Goal: Use online tool/utility: Utilize a website feature to perform a specific function

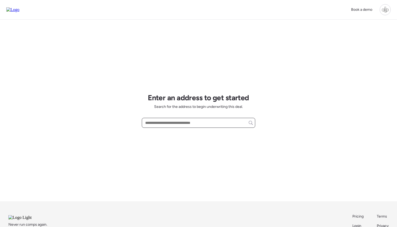
click at [215, 121] on input "text" at bounding box center [198, 122] width 109 height 7
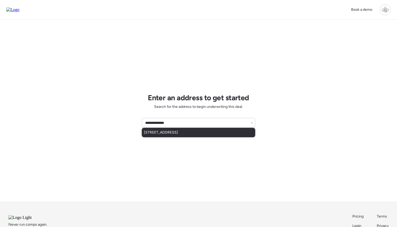
click at [214, 134] on div "[STREET_ADDRESS]" at bounding box center [198, 132] width 113 height 9
type input "**********"
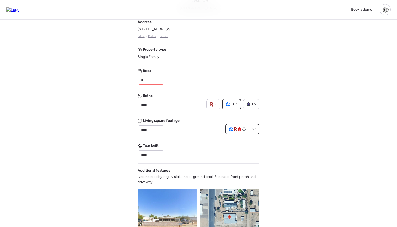
scroll to position [44, 0]
click at [150, 106] on input "****" at bounding box center [151, 104] width 22 height 7
click at [195, 110] on div "Address [STREET_ADDRESS] • Realtor • Redfin Property type Single Family Beds * …" at bounding box center [199, 162] width 122 height 286
click at [214, 106] on div "2" at bounding box center [213, 103] width 7 height 5
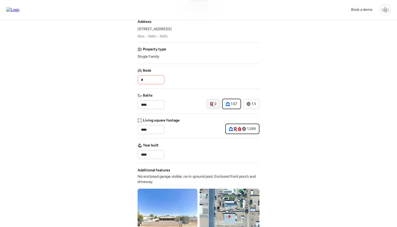
type input "*"
click at [154, 78] on input "*" at bounding box center [151, 79] width 22 height 7
type input "*"
click at [208, 78] on div "Beds *" at bounding box center [199, 76] width 122 height 16
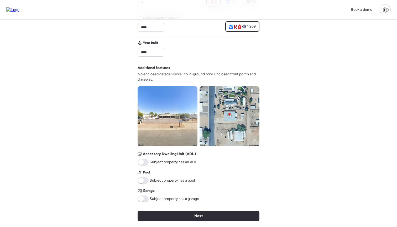
scroll to position [151, 0]
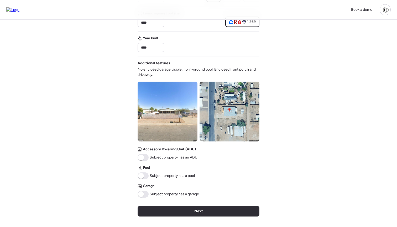
click at [181, 106] on img at bounding box center [168, 112] width 60 height 60
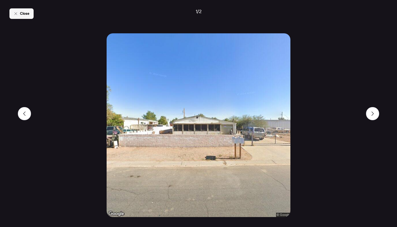
click at [26, 15] on span "Close" at bounding box center [24, 13] width 9 height 5
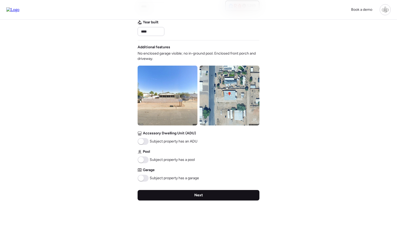
click at [204, 199] on div "Next" at bounding box center [199, 195] width 122 height 11
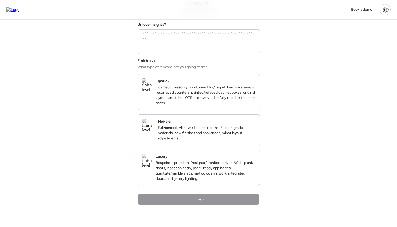
scroll to position [42, 0]
click at [210, 126] on div "Mid-tier Full remodel . All new kitchens + baths. Builder-grade materials, new …" at bounding box center [207, 129] width 98 height 22
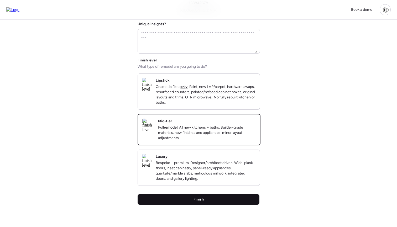
click at [195, 202] on span "Finish" at bounding box center [198, 199] width 10 height 5
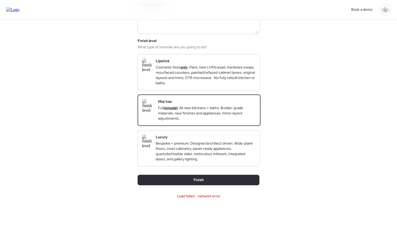
scroll to position [76, 0]
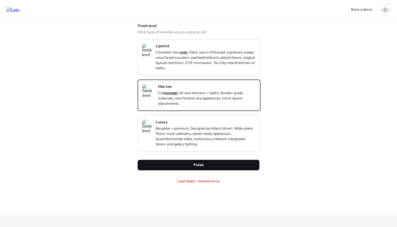
click at [192, 170] on div "Finish" at bounding box center [199, 165] width 122 height 11
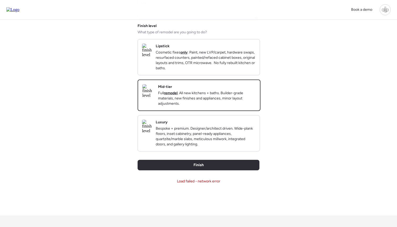
scroll to position [0, 0]
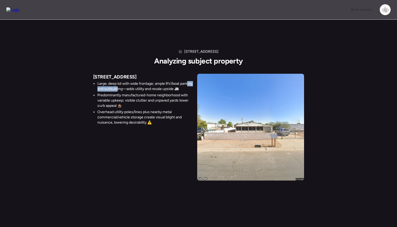
drag, startPoint x: 104, startPoint y: 89, endPoint x: 131, endPoint y: 89, distance: 27.0
click at [131, 89] on li "Large, deep lot with wide frontage; ample RV/boat parking and outbuilding—adds …" at bounding box center [145, 86] width 96 height 11
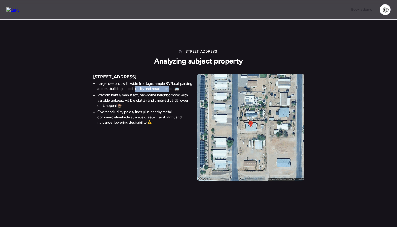
drag, startPoint x: 149, startPoint y: 89, endPoint x: 183, endPoint y: 90, distance: 33.9
click at [183, 90] on li "Large, deep lot with wide frontage; ample RV/boat parking and outbuilding—adds …" at bounding box center [145, 86] width 96 height 11
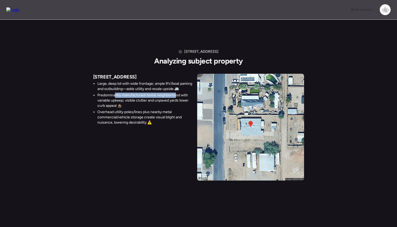
drag, startPoint x: 115, startPoint y: 101, endPoint x: 176, endPoint y: 101, distance: 60.9
click at [176, 101] on li "Predominantly manufactured-home neighborhood with variable upkeep; visible clut…" at bounding box center [145, 101] width 96 height 16
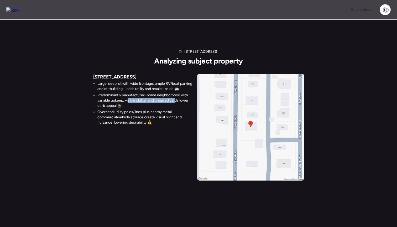
drag, startPoint x: 128, startPoint y: 105, endPoint x: 176, endPoint y: 107, distance: 47.3
click at [176, 106] on li "Predominantly manufactured-home neighborhood with variable upkeep; visible clut…" at bounding box center [145, 101] width 96 height 16
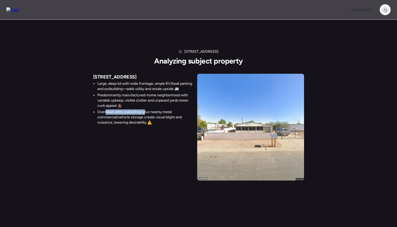
drag, startPoint x: 106, startPoint y: 117, endPoint x: 146, endPoint y: 116, distance: 39.4
click at [146, 117] on li "Overhead utility poles/lines plus nearby metal commercial/vehicle storage creat…" at bounding box center [145, 117] width 96 height 16
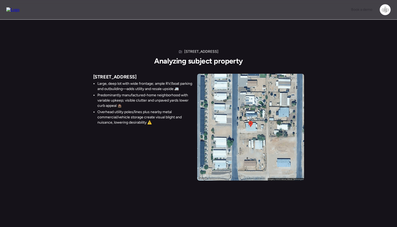
click at [151, 116] on li "Overhead utility poles/lines plus nearby metal commercial/vehicle storage creat…" at bounding box center [145, 117] width 96 height 16
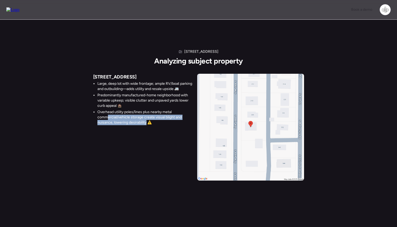
drag, startPoint x: 108, startPoint y: 121, endPoint x: 146, endPoint y: 129, distance: 39.1
click at [146, 125] on li "Overhead utility poles/lines plus nearby metal commercial/vehicle storage creat…" at bounding box center [145, 117] width 96 height 16
click at [161, 121] on li "Overhead utility poles/lines plus nearby metal commercial/vehicle storage creat…" at bounding box center [145, 117] width 96 height 16
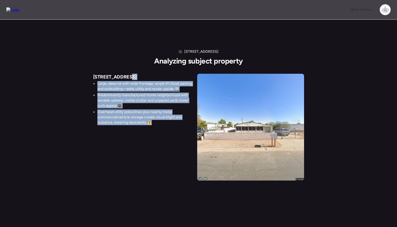
drag, startPoint x: 159, startPoint y: 129, endPoint x: 88, endPoint y: 81, distance: 85.0
click at [88, 81] on div "[STREET_ADDRESS] Analyzing subject property [STREET_ADDRESS] Large, deep lot wi…" at bounding box center [198, 104] width 397 height 169
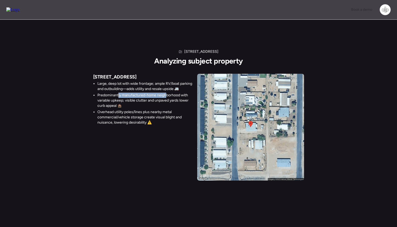
drag, startPoint x: 118, startPoint y: 99, endPoint x: 167, endPoint y: 100, distance: 49.1
click at [167, 100] on li "Predominantly manufactured-home neighborhood with variable upkeep; visible clut…" at bounding box center [145, 101] width 96 height 16
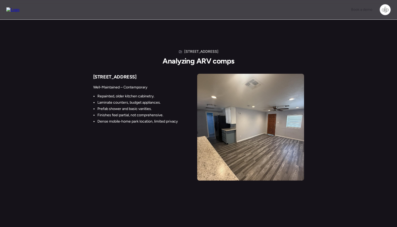
drag, startPoint x: 94, startPoint y: 86, endPoint x: 143, endPoint y: 83, distance: 48.9
click at [143, 83] on div "Well-Maintained – Contemporary Repainted, older kitchen cabinetry. Laminate cou…" at bounding box center [135, 103] width 85 height 44
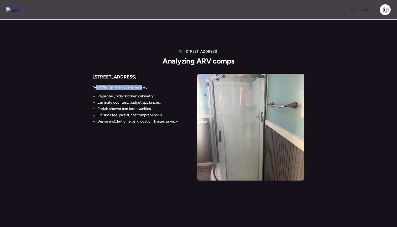
drag, startPoint x: 97, startPoint y: 89, endPoint x: 142, endPoint y: 89, distance: 44.9
click at [142, 89] on p "Well-Maintained – Contemporary" at bounding box center [135, 87] width 85 height 5
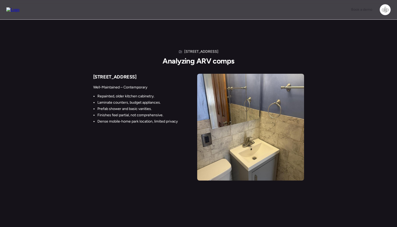
click at [142, 89] on p "Well-Maintained – Contemporary" at bounding box center [135, 87] width 85 height 5
click at [137, 95] on li "Repainted, older kitchen cabinetry." at bounding box center [137, 96] width 80 height 5
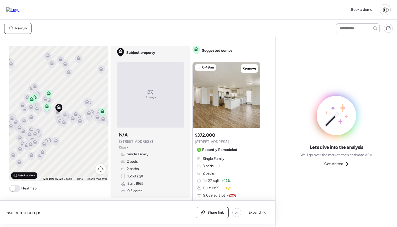
click at [30, 175] on span "Satellite view" at bounding box center [26, 176] width 17 height 4
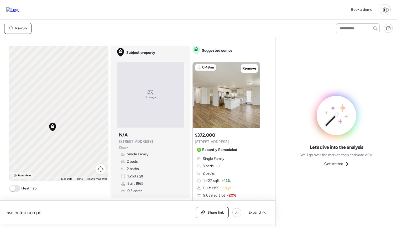
click at [22, 177] on span "Road view" at bounding box center [24, 176] width 13 height 4
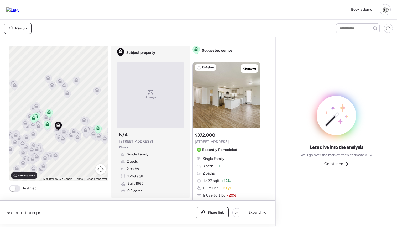
drag, startPoint x: 78, startPoint y: 122, endPoint x: 70, endPoint y: 122, distance: 8.4
click at [70, 122] on div "To activate drag with keyboard, press Alt + Enter. Once in keyboard drag state,…" at bounding box center [58, 113] width 99 height 135
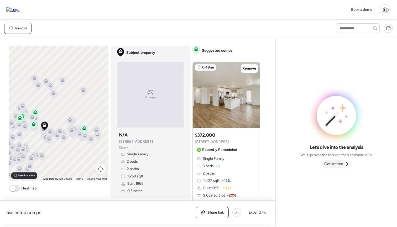
click at [340, 165] on span "Get started" at bounding box center [333, 163] width 19 height 5
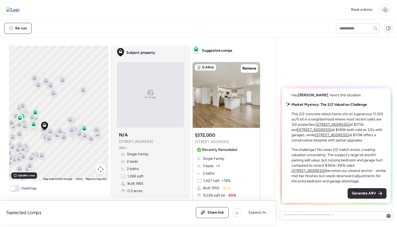
click at [330, 124] on u "[STREET_ADDRESS]" at bounding box center [333, 124] width 34 height 4
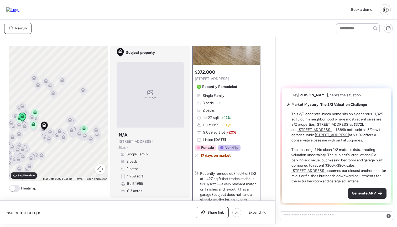
scroll to position [41, 0]
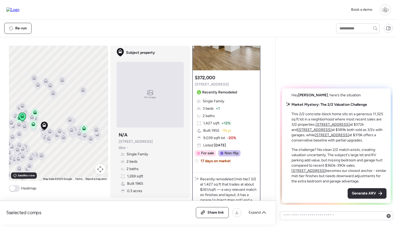
click at [332, 128] on u "[STREET_ADDRESS]" at bounding box center [314, 130] width 34 height 4
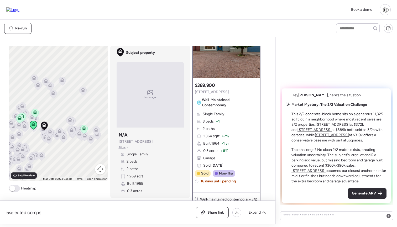
scroll to position [33, 0]
click at [349, 133] on u "[STREET_ADDRESS]" at bounding box center [332, 135] width 34 height 4
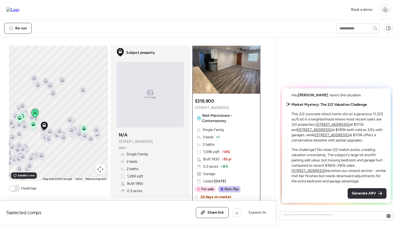
scroll to position [30, 0]
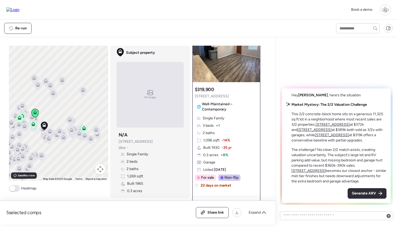
click at [332, 123] on u "[STREET_ADDRESS]" at bounding box center [333, 124] width 34 height 4
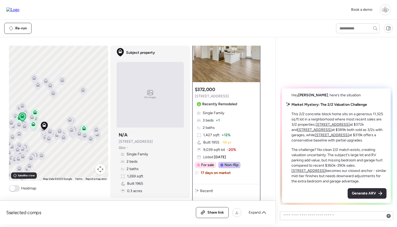
scroll to position [0, 0]
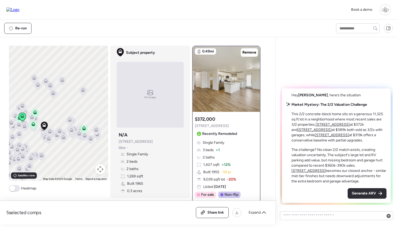
click at [332, 128] on u "[STREET_ADDRESS]" at bounding box center [314, 130] width 34 height 4
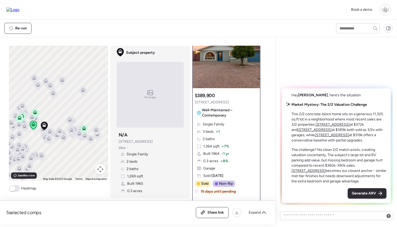
scroll to position [34, 0]
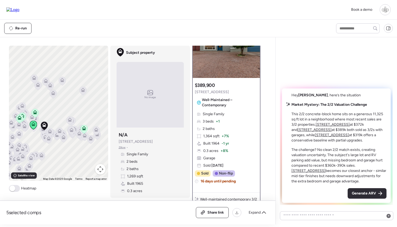
drag, startPoint x: 312, startPoint y: 141, endPoint x: 291, endPoint y: 113, distance: 35.1
click at [291, 113] on div "Market Mystery: The 2/2 Valuation Challenge This 2/2 concrete-block home sits o…" at bounding box center [336, 143] width 100 height 82
click at [311, 113] on p "This 2/2 concrete-block home sits on a generous 11,325 sq ft lot in a neighborh…" at bounding box center [338, 128] width 95 height 32
click at [349, 133] on u "[STREET_ADDRESS]" at bounding box center [332, 135] width 34 height 4
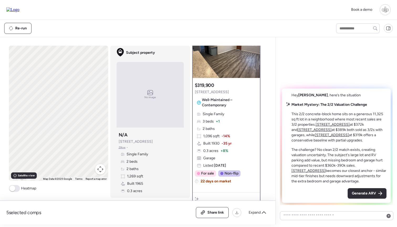
scroll to position [0, 0]
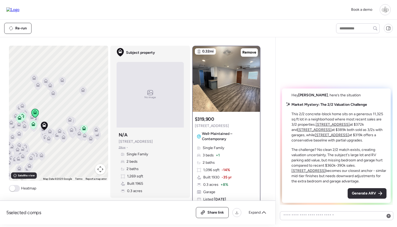
click at [330, 124] on u "[STREET_ADDRESS]" at bounding box center [333, 124] width 34 height 4
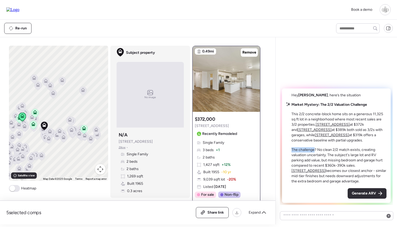
drag, startPoint x: 292, startPoint y: 149, endPoint x: 314, endPoint y: 149, distance: 22.6
click at [314, 149] on p "The challenge? No clean 2/2 match exists, creating valuation uncertainty. The s…" at bounding box center [338, 165] width 95 height 37
drag, startPoint x: 322, startPoint y: 149, endPoint x: 368, endPoint y: 149, distance: 46.5
click at [368, 149] on p "The challenge? No clean 2/2 match exists, creating valuation uncertainty. The s…" at bounding box center [338, 165] width 95 height 37
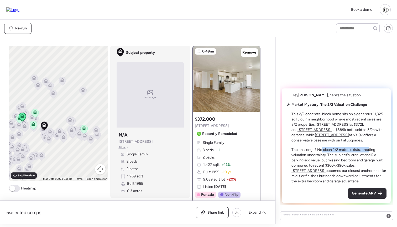
click at [368, 149] on p "The challenge? No clean 2/2 match exists, creating valuation uncertainty. The s…" at bounding box center [338, 165] width 95 height 37
drag, startPoint x: 294, startPoint y: 153, endPoint x: 327, endPoint y: 154, distance: 32.3
click at [327, 154] on p "The challenge? No clean 2/2 match exists, creating valuation uncertainty. The s…" at bounding box center [338, 165] width 95 height 37
drag, startPoint x: 332, startPoint y: 155, endPoint x: 374, endPoint y: 155, distance: 42.0
click at [374, 155] on p "The challenge? No clean 2/2 match exists, creating valuation uncertainty. The s…" at bounding box center [338, 165] width 95 height 37
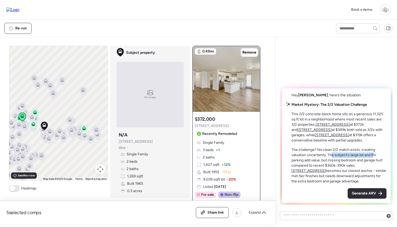
click at [374, 156] on p "The challenge? No clean 2/2 match exists, creating valuation uncertainty. The s…" at bounding box center [338, 165] width 95 height 37
drag, startPoint x: 305, startPoint y: 167, endPoint x: 339, endPoint y: 167, distance: 34.1
click at [340, 167] on p "The challenge? No clean 2/2 match exists, creating valuation uncertainty. The s…" at bounding box center [338, 165] width 95 height 37
click at [339, 167] on p "The challenge? No clean 2/2 match exists, creating valuation uncertainty. The s…" at bounding box center [338, 165] width 95 height 37
click at [342, 167] on p "The challenge? No clean 2/2 match exists, creating valuation uncertainty. The s…" at bounding box center [338, 165] width 95 height 37
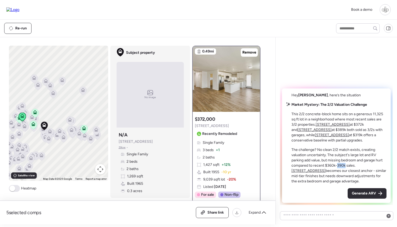
click at [342, 167] on p "The challenge? No clean 2/2 match exists, creating valuation uncertainty. The s…" at bounding box center [338, 165] width 95 height 37
click at [326, 169] on u "[STREET_ADDRESS]" at bounding box center [308, 171] width 34 height 4
click at [366, 169] on p "The challenge? No clean 2/2 match exists, creating valuation uncertainty. The s…" at bounding box center [338, 165] width 95 height 37
click at [234, 87] on img at bounding box center [226, 79] width 67 height 66
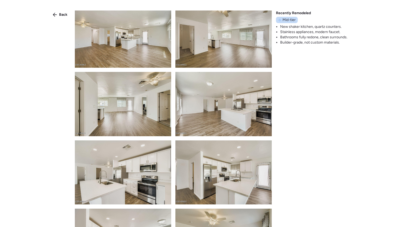
scroll to position [7, 0]
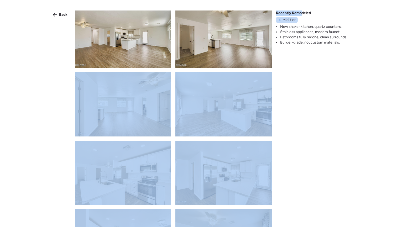
drag, startPoint x: 273, startPoint y: 13, endPoint x: 303, endPoint y: 13, distance: 29.4
click at [303, 13] on div "Back Recently Remodeled Mid-tier New shaker kitchen, quartz counters. Stainless…" at bounding box center [198, 123] width 397 height 246
click at [303, 13] on span "Recently Remodeled" at bounding box center [293, 13] width 35 height 5
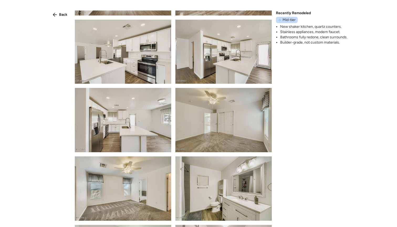
scroll to position [87, 0]
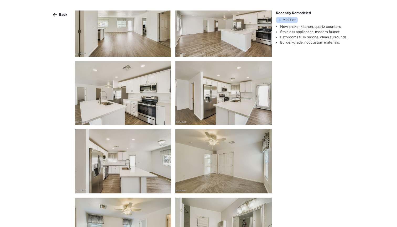
click at [220, 83] on img at bounding box center [223, 93] width 96 height 64
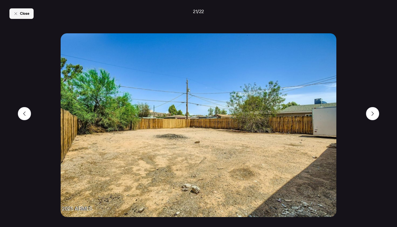
click at [16, 10] on div "Close" at bounding box center [21, 13] width 24 height 11
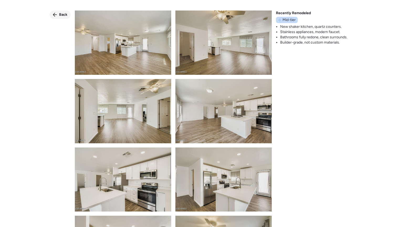
click at [64, 15] on span "Back" at bounding box center [63, 14] width 8 height 5
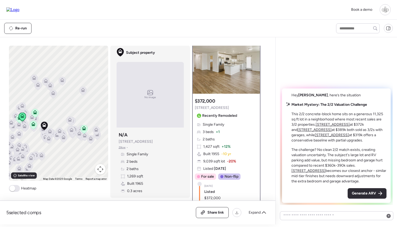
scroll to position [18, 0]
click at [34, 125] on icon at bounding box center [33, 125] width 3 height 2
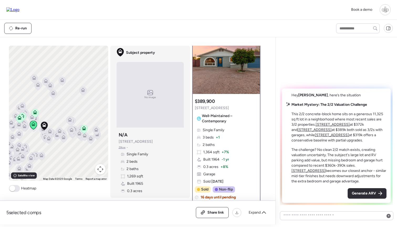
scroll to position [0, 0]
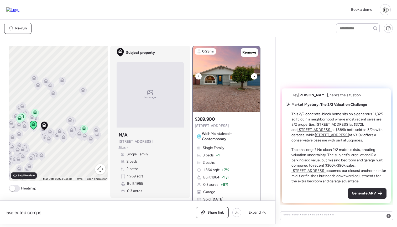
click at [224, 77] on img at bounding box center [226, 79] width 67 height 66
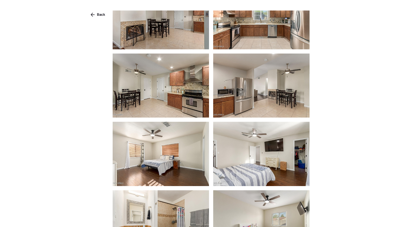
scroll to position [373, 0]
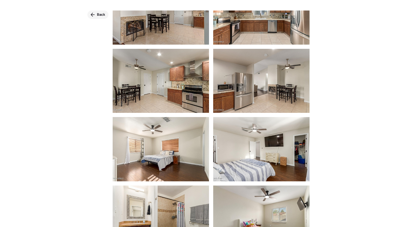
click at [98, 15] on span "Back" at bounding box center [101, 14] width 8 height 5
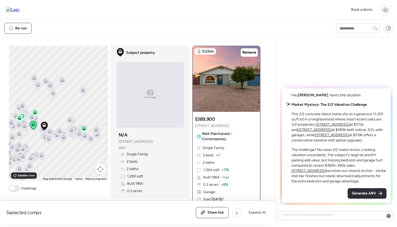
click at [34, 112] on icon at bounding box center [35, 112] width 4 height 4
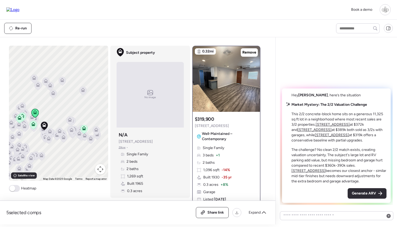
scroll to position [0, 0]
click at [83, 131] on icon at bounding box center [83, 129] width 7 height 9
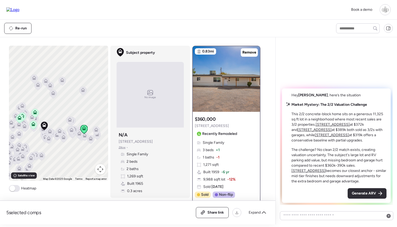
click at [19, 119] on icon at bounding box center [19, 119] width 3 height 2
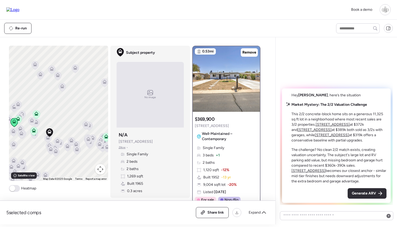
click at [17, 119] on icon at bounding box center [14, 122] width 7 height 9
click at [20, 120] on icon at bounding box center [17, 120] width 7 height 9
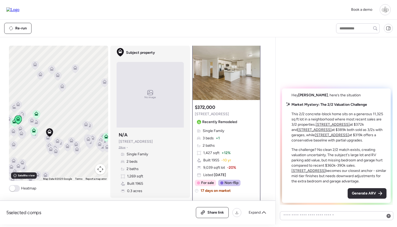
scroll to position [12, 0]
click at [47, 138] on icon at bounding box center [47, 139] width 3 height 2
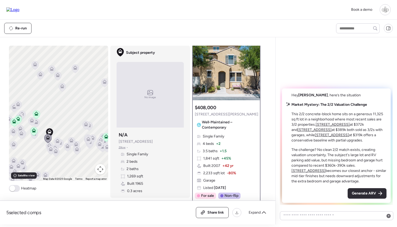
scroll to position [0, 0]
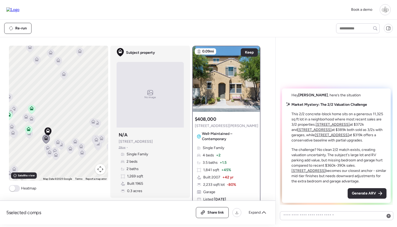
click at [56, 143] on icon at bounding box center [58, 142] width 4 height 4
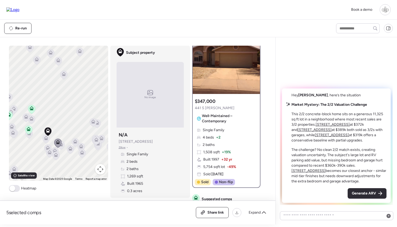
scroll to position [17, 0]
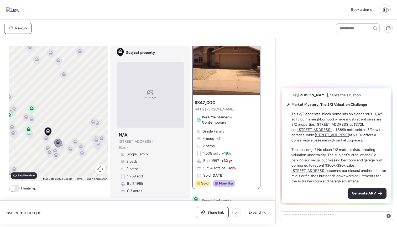
click at [45, 149] on icon at bounding box center [47, 148] width 7 height 9
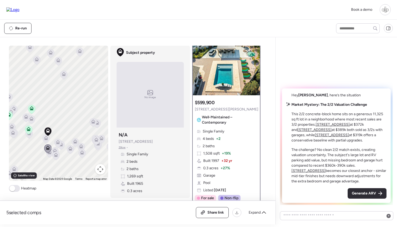
scroll to position [0, 0]
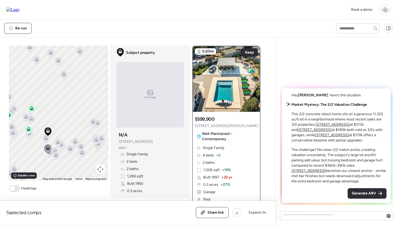
click at [49, 158] on icon at bounding box center [49, 153] width 7 height 9
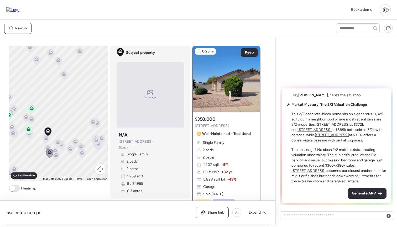
click at [56, 142] on icon at bounding box center [58, 142] width 4 height 4
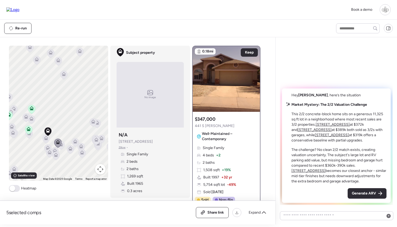
click at [62, 147] on icon at bounding box center [60, 145] width 7 height 9
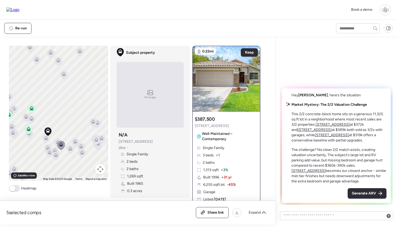
click at [70, 148] on icon at bounding box center [70, 147] width 4 height 2
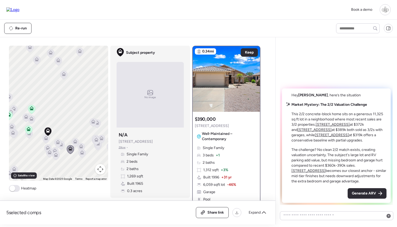
click at [76, 141] on icon at bounding box center [75, 140] width 4 height 2
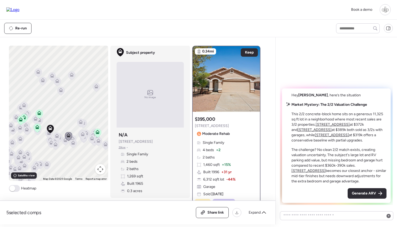
click at [41, 121] on icon at bounding box center [39, 120] width 4 height 4
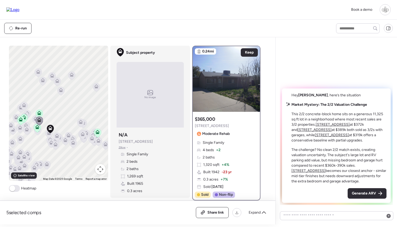
click at [34, 119] on icon at bounding box center [35, 119] width 4 height 4
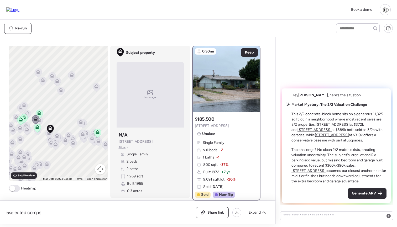
click at [20, 120] on icon at bounding box center [20, 121] width 3 height 2
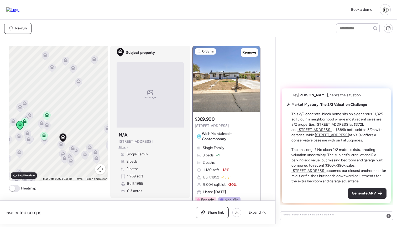
click at [26, 124] on icon at bounding box center [24, 122] width 7 height 9
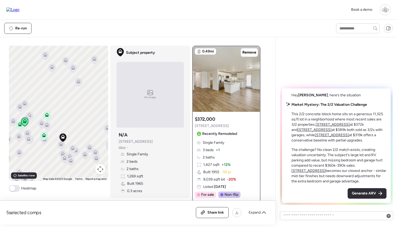
scroll to position [23, 0]
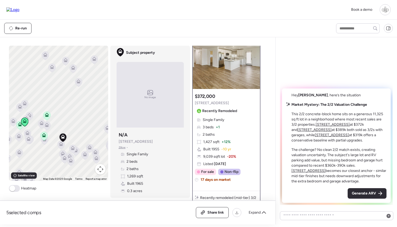
click at [45, 116] on icon at bounding box center [47, 115] width 4 height 4
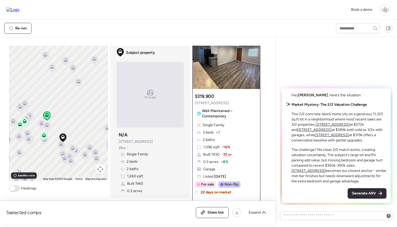
scroll to position [0, 0]
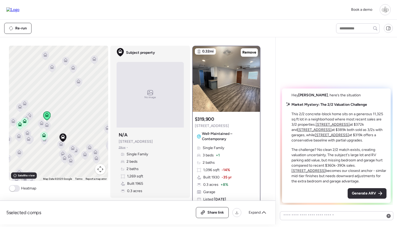
click at [44, 137] on icon at bounding box center [43, 136] width 3 height 2
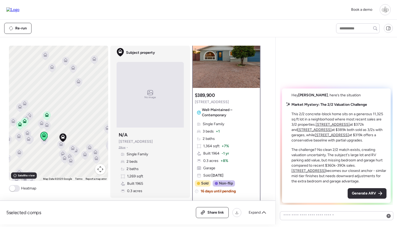
scroll to position [23, 0]
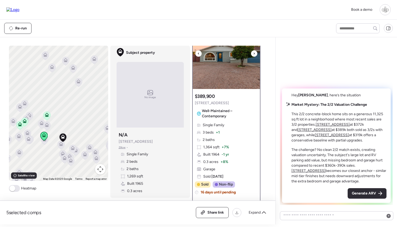
click at [230, 75] on img at bounding box center [226, 56] width 67 height 66
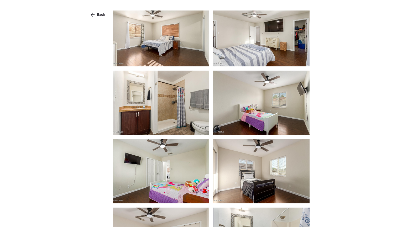
scroll to position [492, 0]
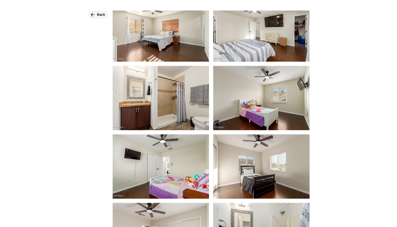
click at [101, 14] on span "Back" at bounding box center [101, 14] width 8 height 5
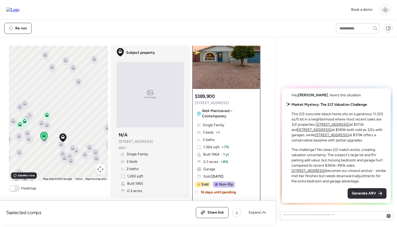
click at [19, 124] on icon at bounding box center [20, 123] width 4 height 2
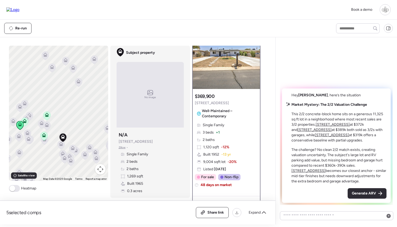
scroll to position [0, 0]
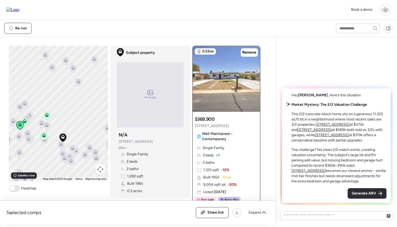
click at [25, 121] on icon at bounding box center [25, 121] width 4 height 4
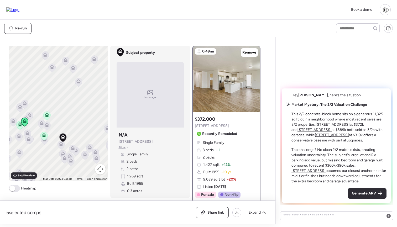
scroll to position [21, 0]
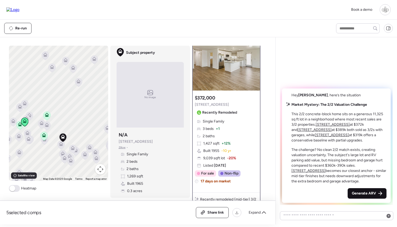
click at [375, 197] on div "Generate ARV" at bounding box center [367, 193] width 39 height 11
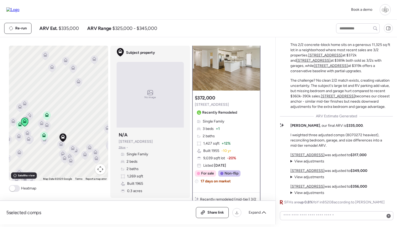
drag, startPoint x: 327, startPoint y: 125, endPoint x: 339, endPoint y: 125, distance: 12.1
click at [346, 125] on strong "$335,000" at bounding box center [354, 125] width 17 height 4
drag, startPoint x: 289, startPoint y: 134, endPoint x: 346, endPoint y: 134, distance: 56.7
click at [346, 134] on div "[PERSON_NAME] , our final ARV is $335,000 . I weighted three adjusted comps (80…" at bounding box center [336, 135] width 113 height 25
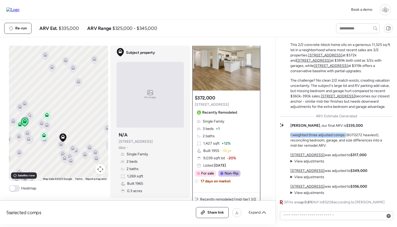
click at [346, 134] on p "I weighted three adjusted comps (8070272 heaviest), reconciling bedroom, garage…" at bounding box center [341, 141] width 102 height 16
drag, startPoint x: 323, startPoint y: 140, endPoint x: 341, endPoint y: 141, distance: 18.1
click at [341, 141] on p "I weighted three adjusted comps (8070272 heaviest), reconciling bedroom, garage…" at bounding box center [341, 141] width 102 height 16
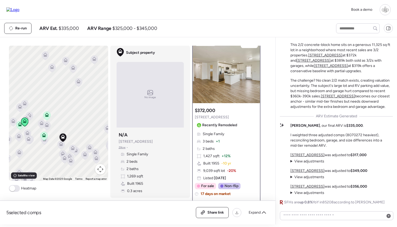
click at [302, 154] on u "[STREET_ADDRESS]" at bounding box center [307, 155] width 34 height 4
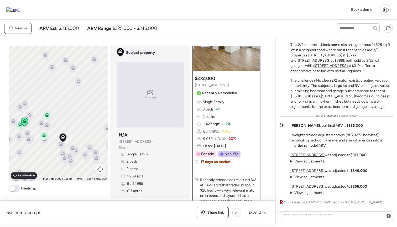
scroll to position [42, 0]
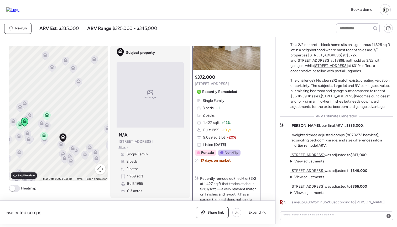
drag, startPoint x: 342, startPoint y: 153, endPoint x: 359, endPoint y: 153, distance: 17.1
click at [359, 153] on div "[STREET_ADDRESS] was adjusted to $317,000 View adjustments Hide adjustments Bed…" at bounding box center [341, 174] width 102 height 43
click at [316, 161] on span "View adjustments" at bounding box center [309, 161] width 30 height 4
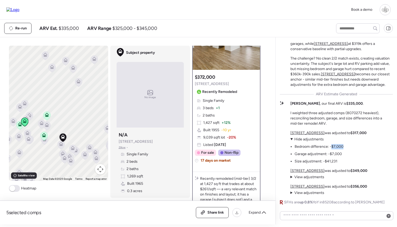
drag, startPoint x: 331, startPoint y: 146, endPoint x: 345, endPoint y: 147, distance: 13.4
click at [345, 147] on div "[STREET_ADDRESS] was adjusted to $317,000 View adjustments Hide adjustments Bed…" at bounding box center [328, 147] width 76 height 34
drag, startPoint x: 336, startPoint y: 152, endPoint x: 344, endPoint y: 153, distance: 7.6
click at [344, 153] on div "[STREET_ADDRESS] was adjusted to $317,000 View adjustments Hide adjustments Bed…" at bounding box center [328, 147] width 76 height 34
drag, startPoint x: 326, startPoint y: 159, endPoint x: 332, endPoint y: 159, distance: 5.3
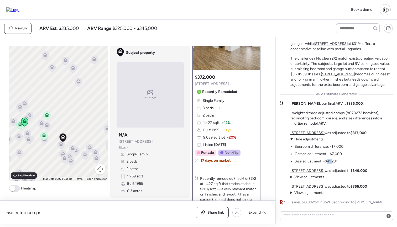
click at [332, 159] on li "Size adjustment: -$41,231" at bounding box center [316, 161] width 43 height 5
drag, startPoint x: 294, startPoint y: 146, endPoint x: 337, endPoint y: 160, distance: 45.7
click at [337, 160] on ul "Bedroom difference: -$7,000 Garage adjustment: -$7,000 Size adjustment: -$41,231" at bounding box center [316, 153] width 53 height 22
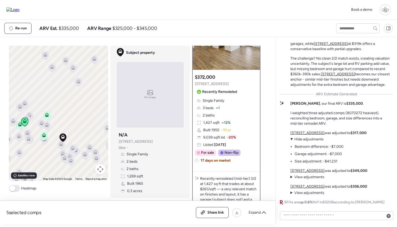
click at [294, 145] on ul "Bedroom difference: -$7,000 Garage adjustment: -$7,000 Size adjustment: -$41,231" at bounding box center [316, 153] width 53 height 22
drag, startPoint x: 295, startPoint y: 154, endPoint x: 326, endPoint y: 155, distance: 30.7
click at [326, 155] on li "Garage adjustment: -$7,000" at bounding box center [318, 153] width 47 height 5
click at [332, 155] on li "Garage adjustment: -$7,000" at bounding box center [318, 153] width 47 height 5
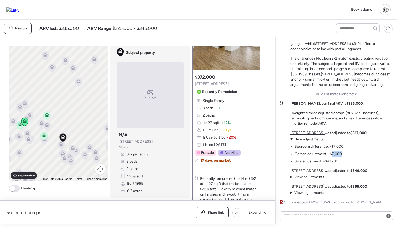
click at [332, 155] on li "Garage adjustment: -$7,000" at bounding box center [318, 153] width 47 height 5
click at [350, 155] on div "[STREET_ADDRESS] was adjusted to $317,000 View adjustments Hide adjustments Bed…" at bounding box center [328, 147] width 76 height 34
click at [311, 179] on span "View adjustments" at bounding box center [309, 177] width 30 height 4
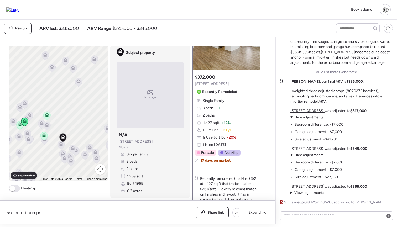
click at [303, 151] on p "[STREET_ADDRESS] was adjusted to $349,000" at bounding box center [328, 148] width 77 height 5
click at [304, 149] on u "[STREET_ADDRESS]" at bounding box center [307, 148] width 34 height 4
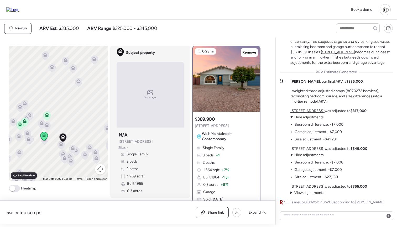
scroll to position [37, 0]
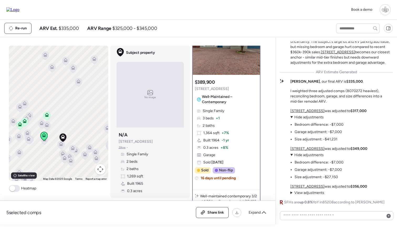
click at [303, 187] on u "[STREET_ADDRESS]" at bounding box center [307, 186] width 34 height 4
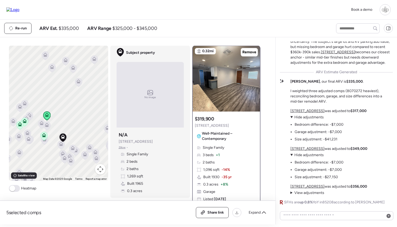
scroll to position [0, 0]
drag, startPoint x: 316, startPoint y: 193, endPoint x: 319, endPoint y: 191, distance: 3.9
click at [316, 193] on span "View adjustments" at bounding box center [309, 193] width 30 height 4
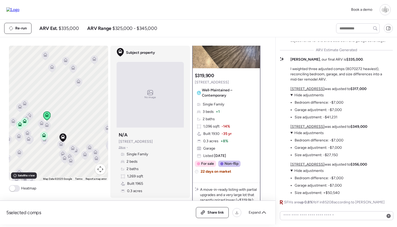
scroll to position [43, 0]
drag, startPoint x: 329, startPoint y: 59, endPoint x: 342, endPoint y: 59, distance: 13.1
click at [346, 59] on strong "$335,000" at bounding box center [354, 59] width 17 height 4
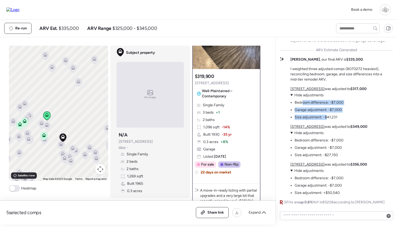
drag, startPoint x: 302, startPoint y: 103, endPoint x: 327, endPoint y: 119, distance: 29.1
click at [327, 119] on ul "Bedroom difference: -$7,000 Garage adjustment: -$7,000 Size adjustment: -$41,231" at bounding box center [316, 109] width 53 height 22
click at [327, 119] on li "Size adjustment: -$41,231" at bounding box center [316, 117] width 43 height 5
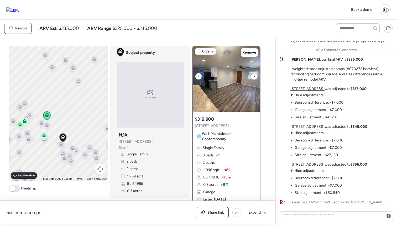
scroll to position [0, 0]
drag, startPoint x: 82, startPoint y: 122, endPoint x: 76, endPoint y: 122, distance: 6.0
click at [76, 122] on div "To navigate, press the arrow keys. To activate drag with keyboard, press Alt + …" at bounding box center [58, 113] width 99 height 135
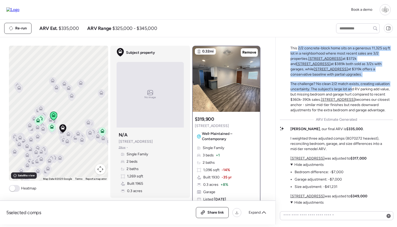
drag, startPoint x: 298, startPoint y: 52, endPoint x: 353, endPoint y: 90, distance: 66.0
click at [352, 90] on div "Market Mystery: The 2/2 Valuation Challenge This 2/2 concrete-block home sits o…" at bounding box center [341, 74] width 102 height 77
click at [353, 90] on p "The challenge? No clean 2/2 match exists, creating valuation uncertainty. The s…" at bounding box center [341, 97] width 102 height 32
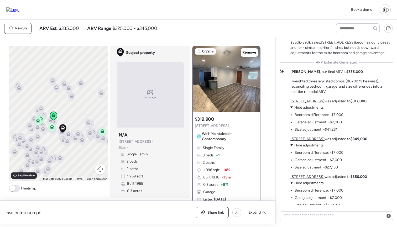
scroll to position [-11, 0]
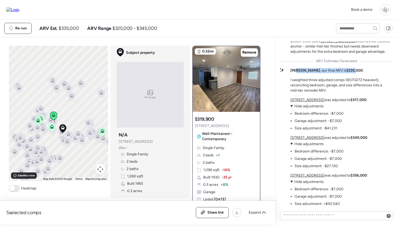
drag, startPoint x: 296, startPoint y: 71, endPoint x: 335, endPoint y: 71, distance: 39.6
click at [335, 71] on p "[PERSON_NAME] , our final ARV is $335,000 ." at bounding box center [326, 70] width 73 height 5
click at [346, 71] on strong "$335,000" at bounding box center [354, 70] width 17 height 4
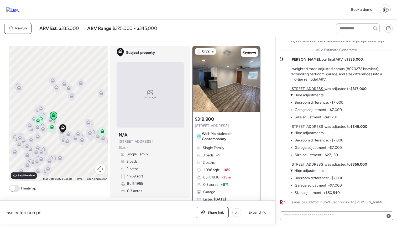
scroll to position [0, 0]
click at [318, 214] on textarea at bounding box center [336, 215] width 109 height 7
